Goal: Communication & Community: Answer question/provide support

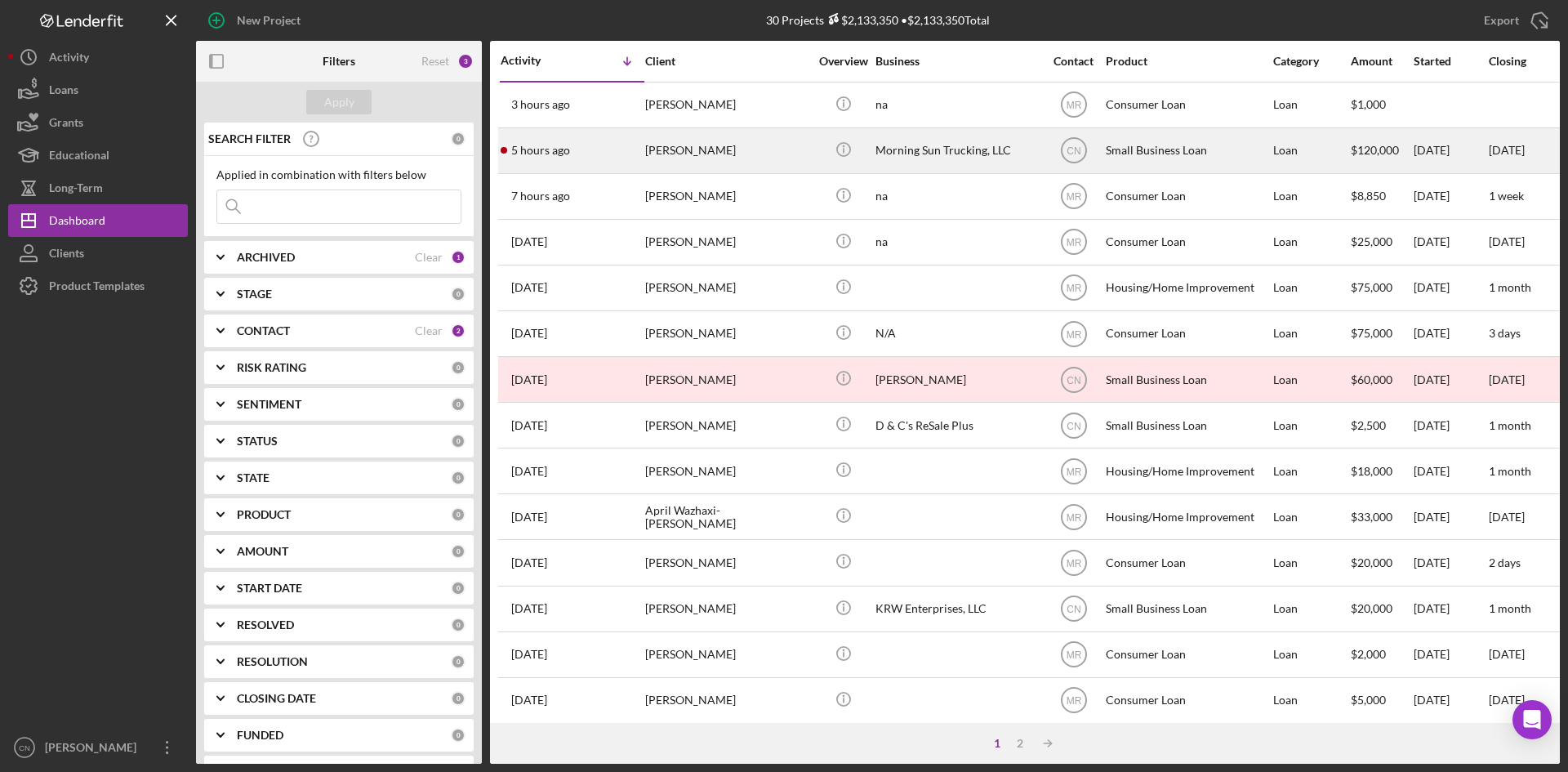
click at [556, 141] on div "5 hours ago [PERSON_NAME]" at bounding box center [572, 150] width 143 height 43
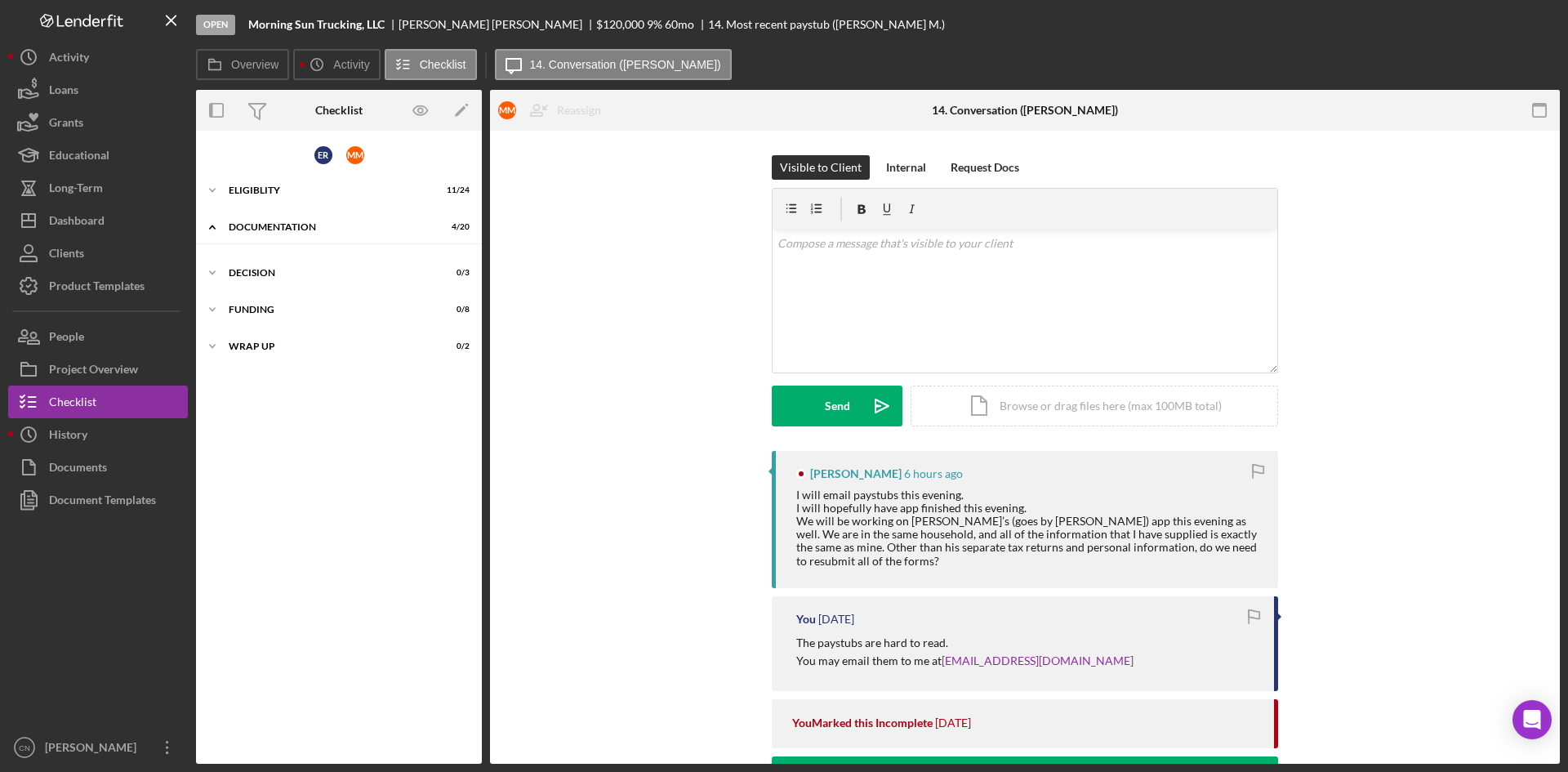
scroll to position [11, 0]
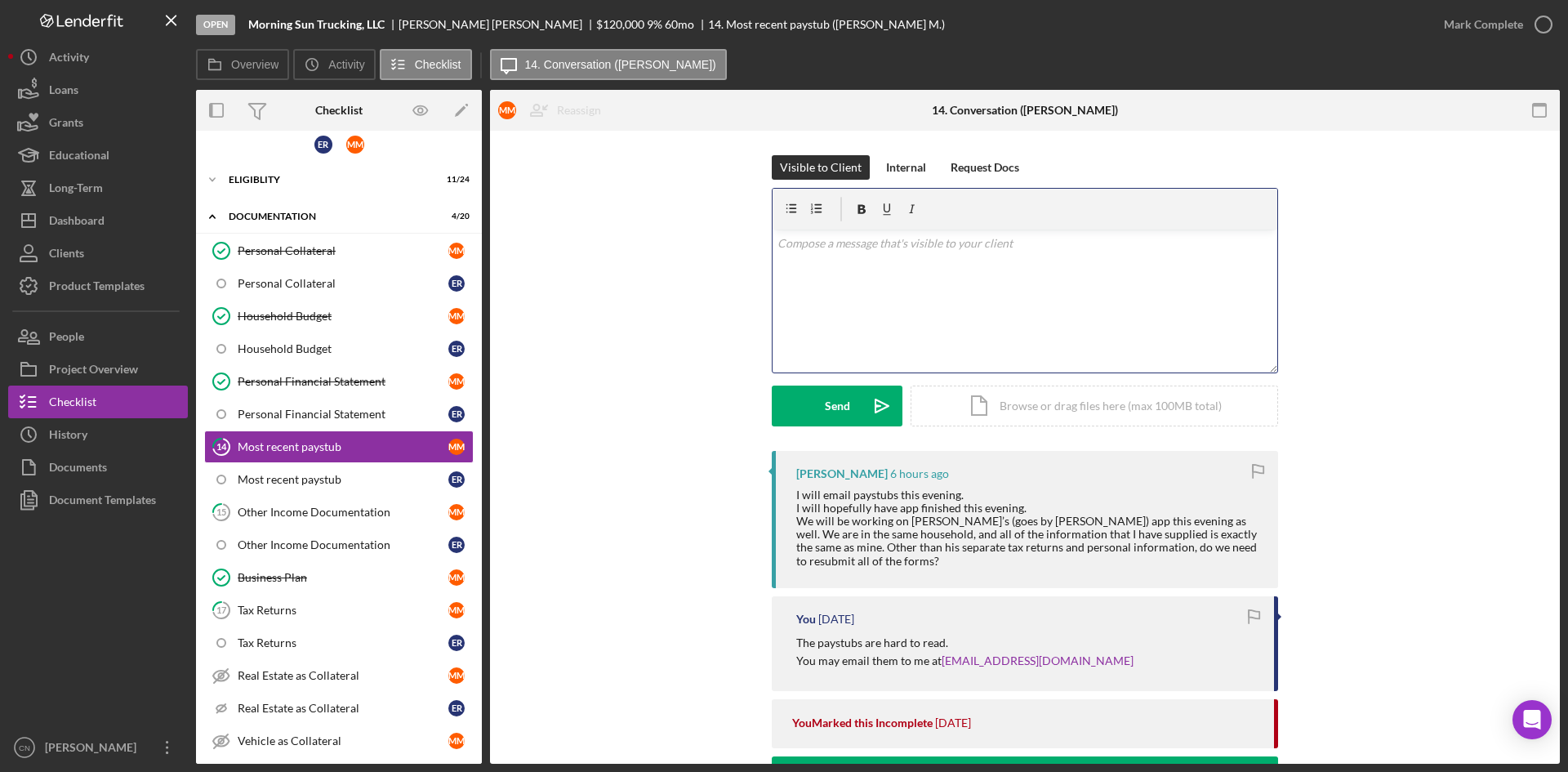
click at [799, 263] on div "v Color teal Color pink Remove color Add row above Add row below Add column bef…" at bounding box center [1024, 301] width 505 height 143
click at [838, 411] on div "Send" at bounding box center [837, 405] width 25 height 41
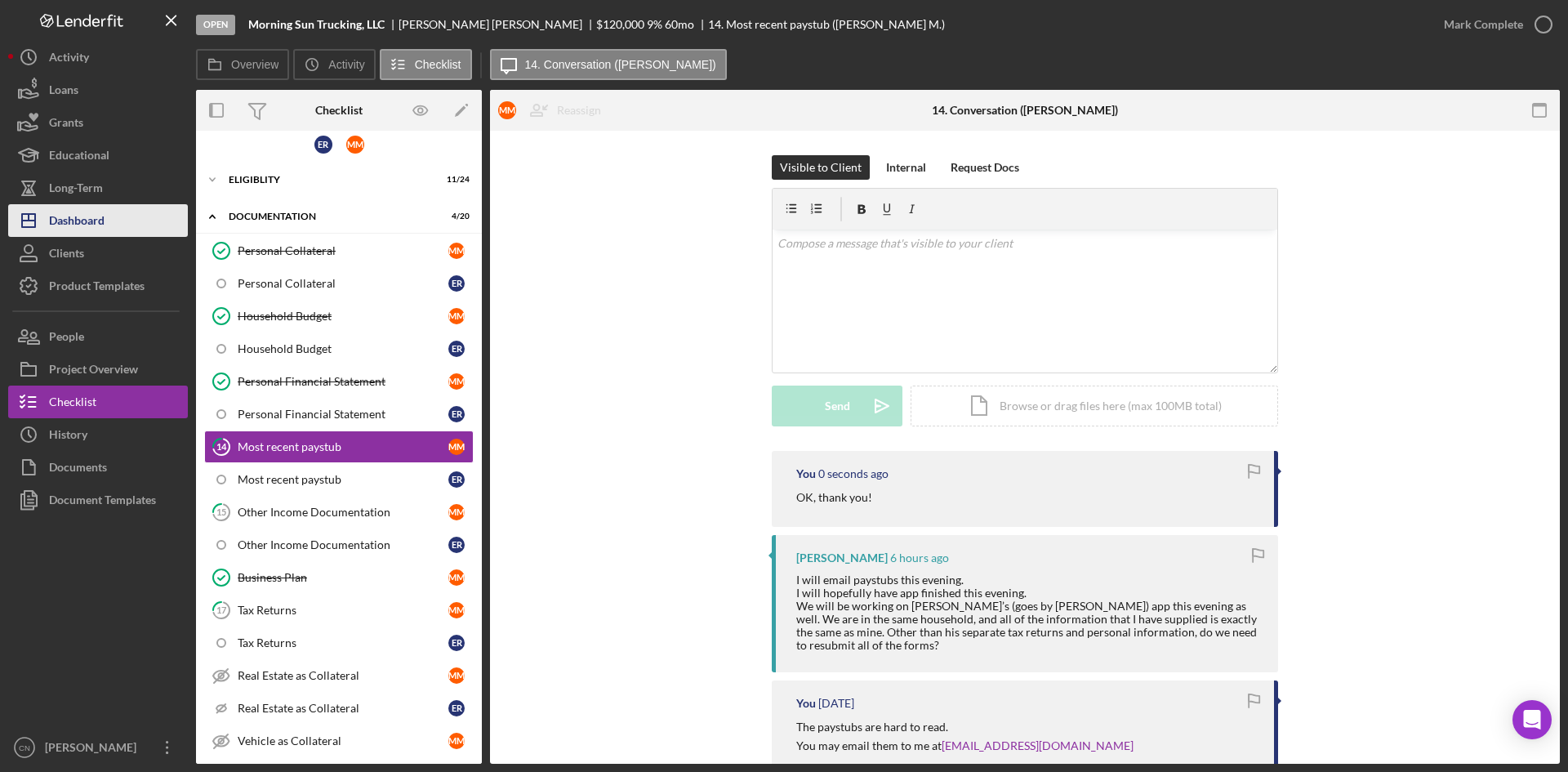
click at [53, 211] on div "Dashboard" at bounding box center [76, 222] width 55 height 37
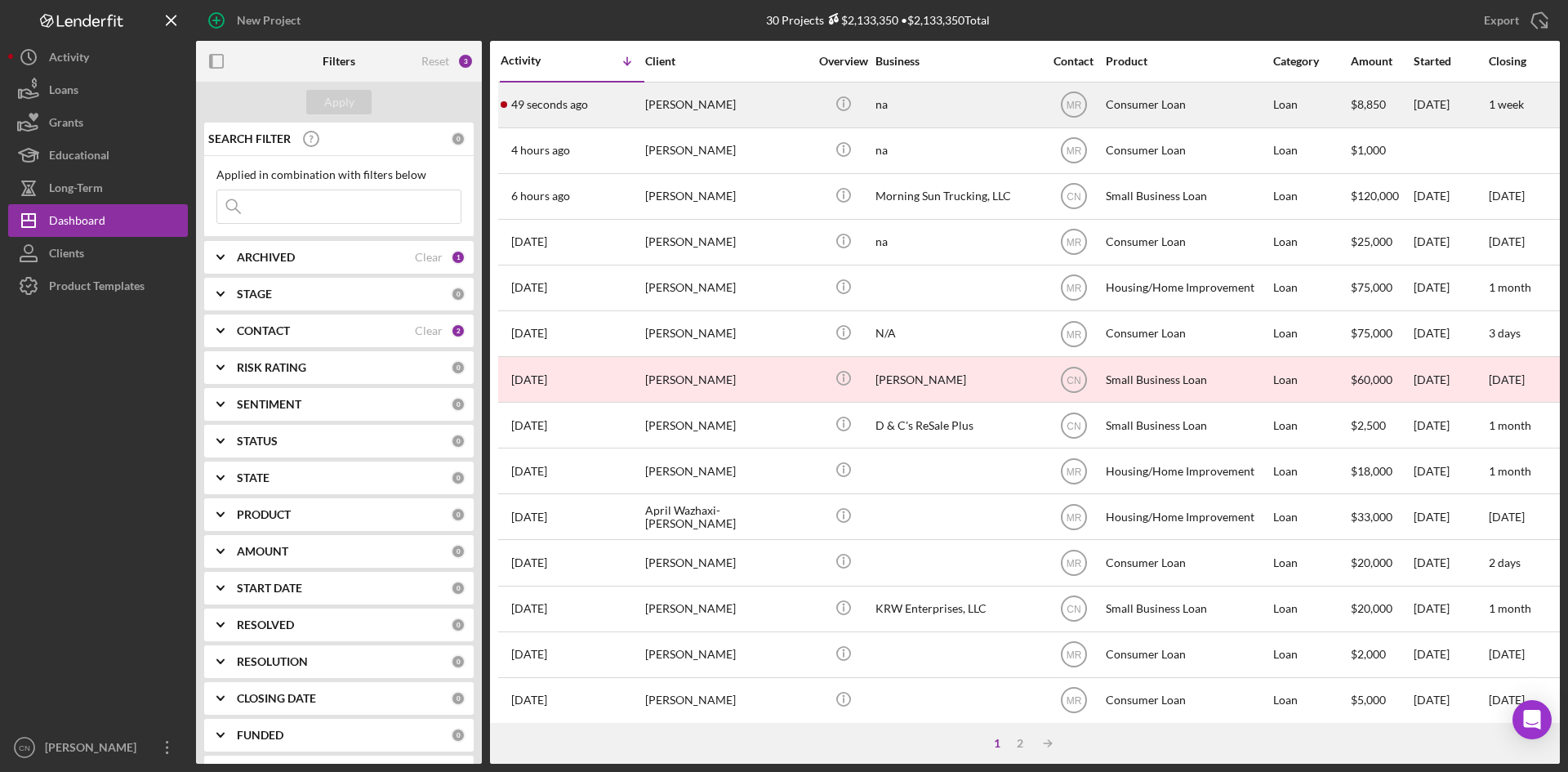
click at [684, 97] on div "[PERSON_NAME]" at bounding box center [727, 105] width 163 height 43
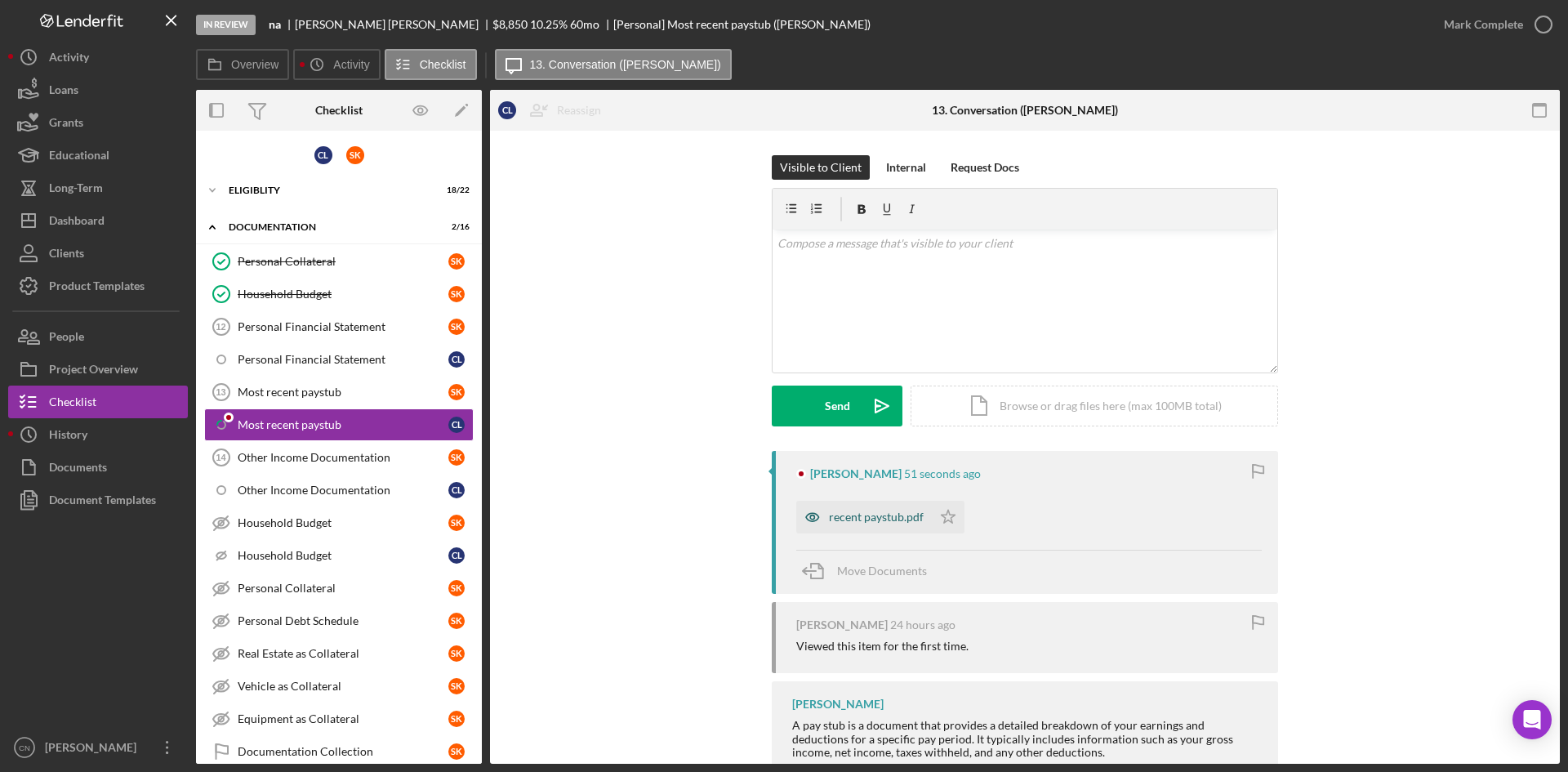
click at [841, 519] on div "recent paystub.pdf" at bounding box center [876, 516] width 95 height 13
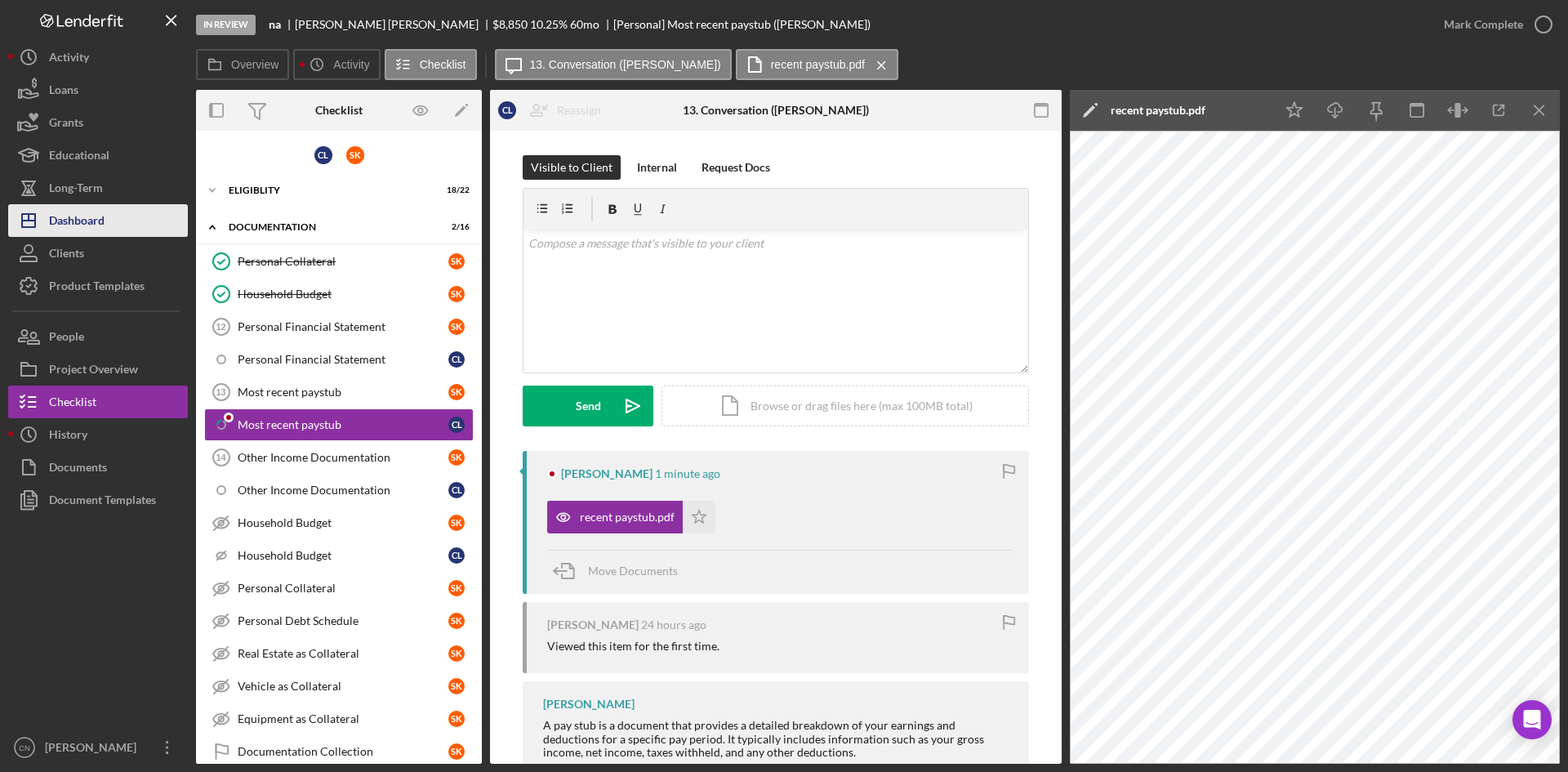
click at [70, 214] on div "Dashboard" at bounding box center [76, 222] width 55 height 37
